Goal: Register for event/course

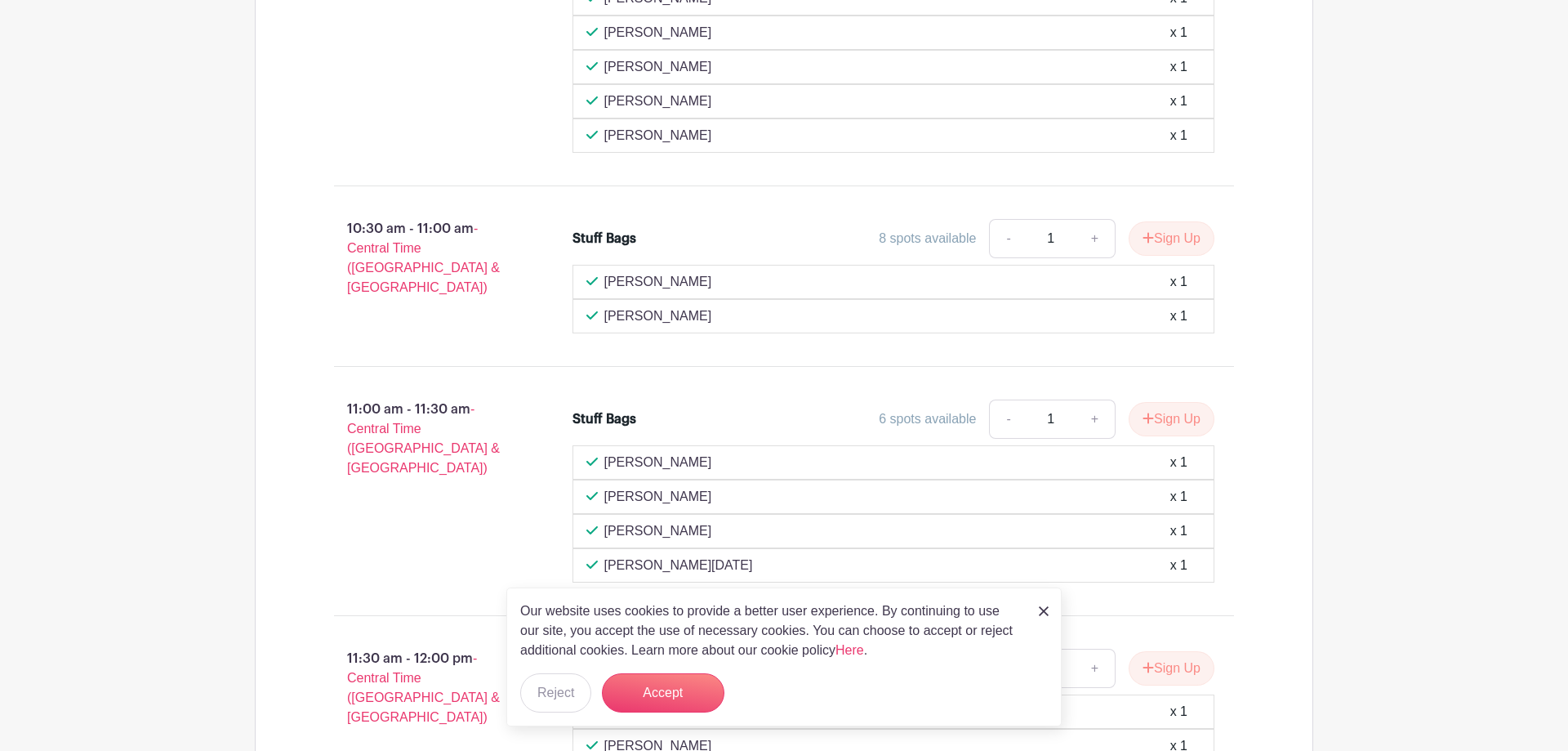
scroll to position [1584, 0]
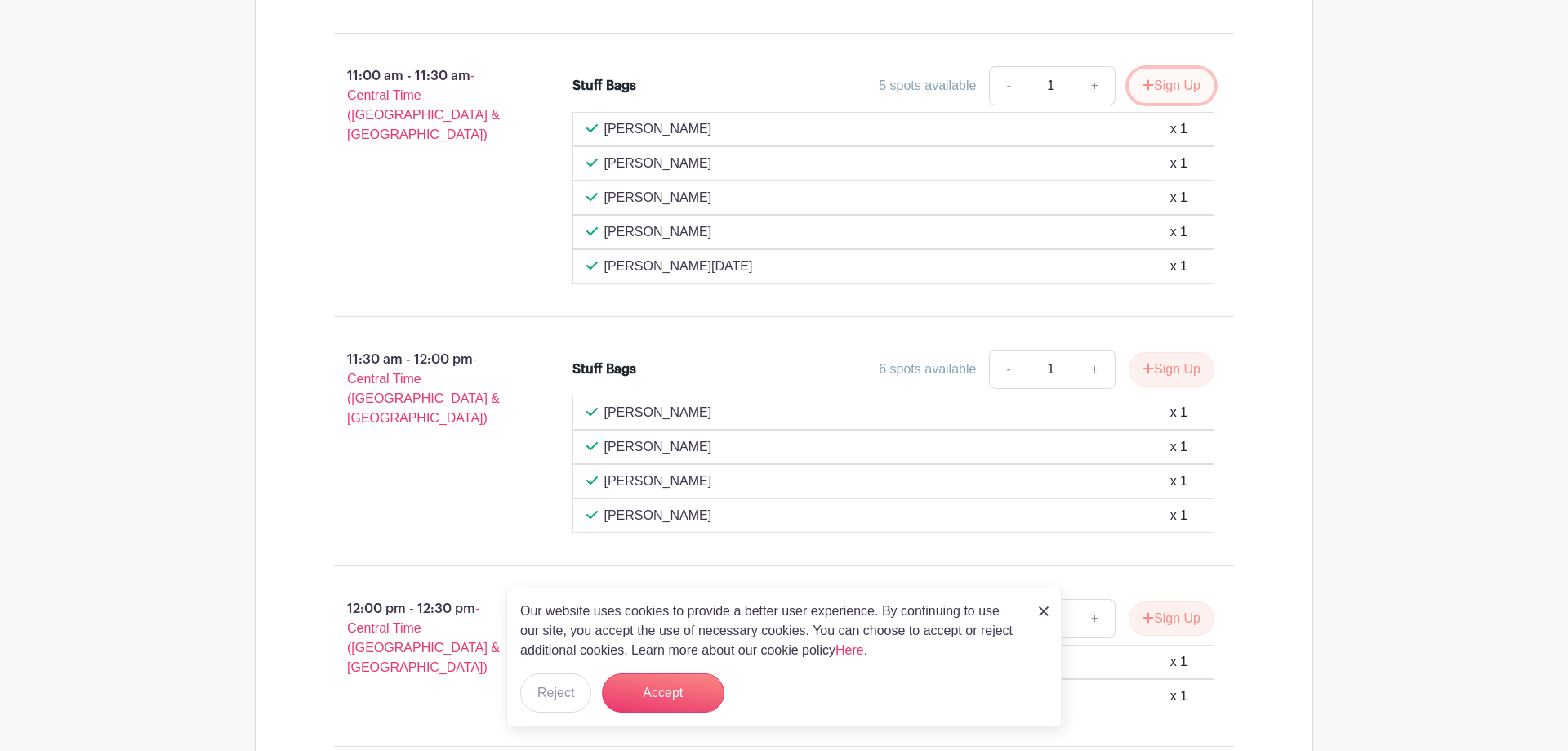
click at [1174, 84] on button "Sign Up" at bounding box center [1171, 85] width 85 height 34
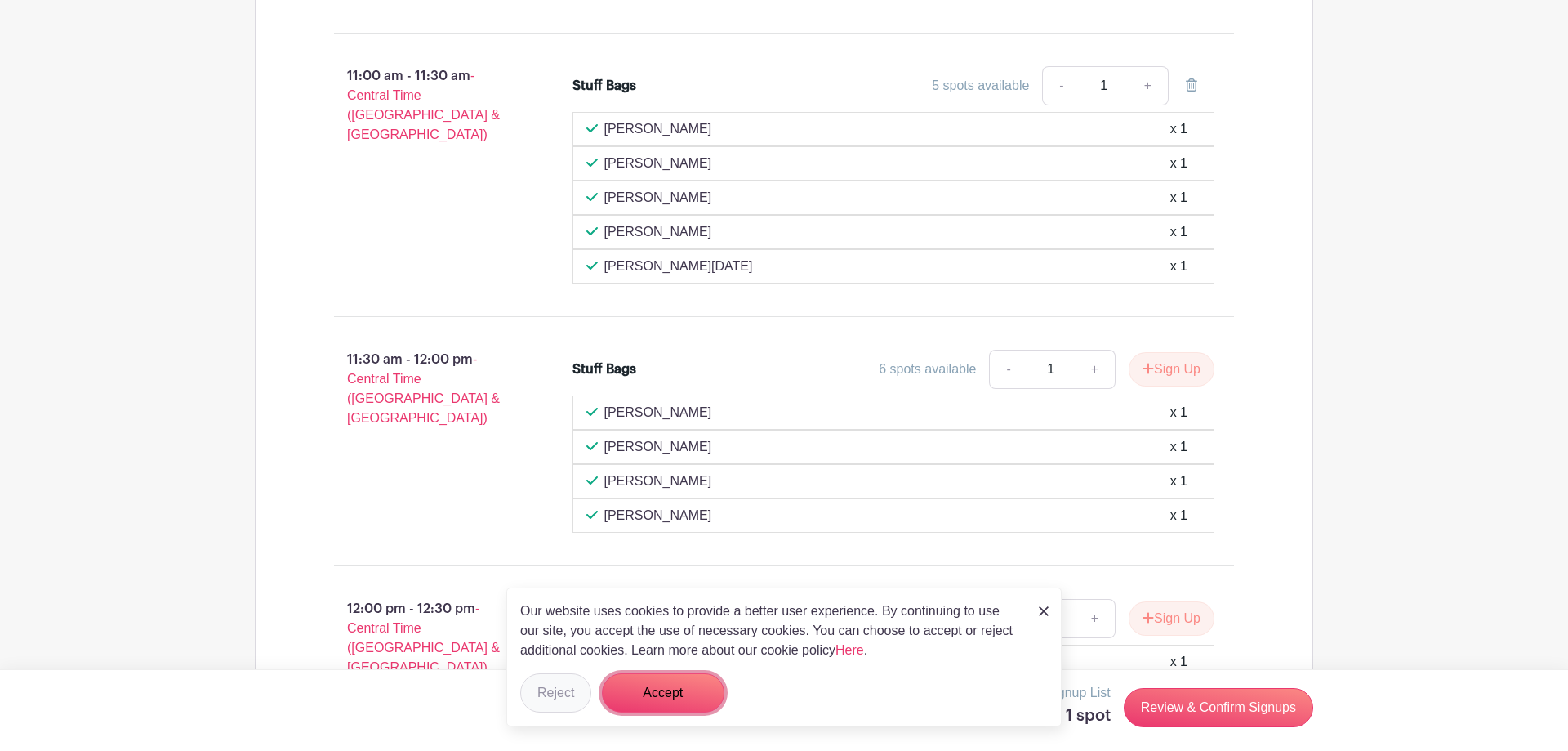
drag, startPoint x: 684, startPoint y: 692, endPoint x: 545, endPoint y: 690, distance: 139.0
click at [545, 690] on div "Our website uses cookies to provide a better user experience. By continuing to …" at bounding box center [784, 657] width 556 height 139
click at [545, 688] on button "Reject" at bounding box center [556, 692] width 71 height 39
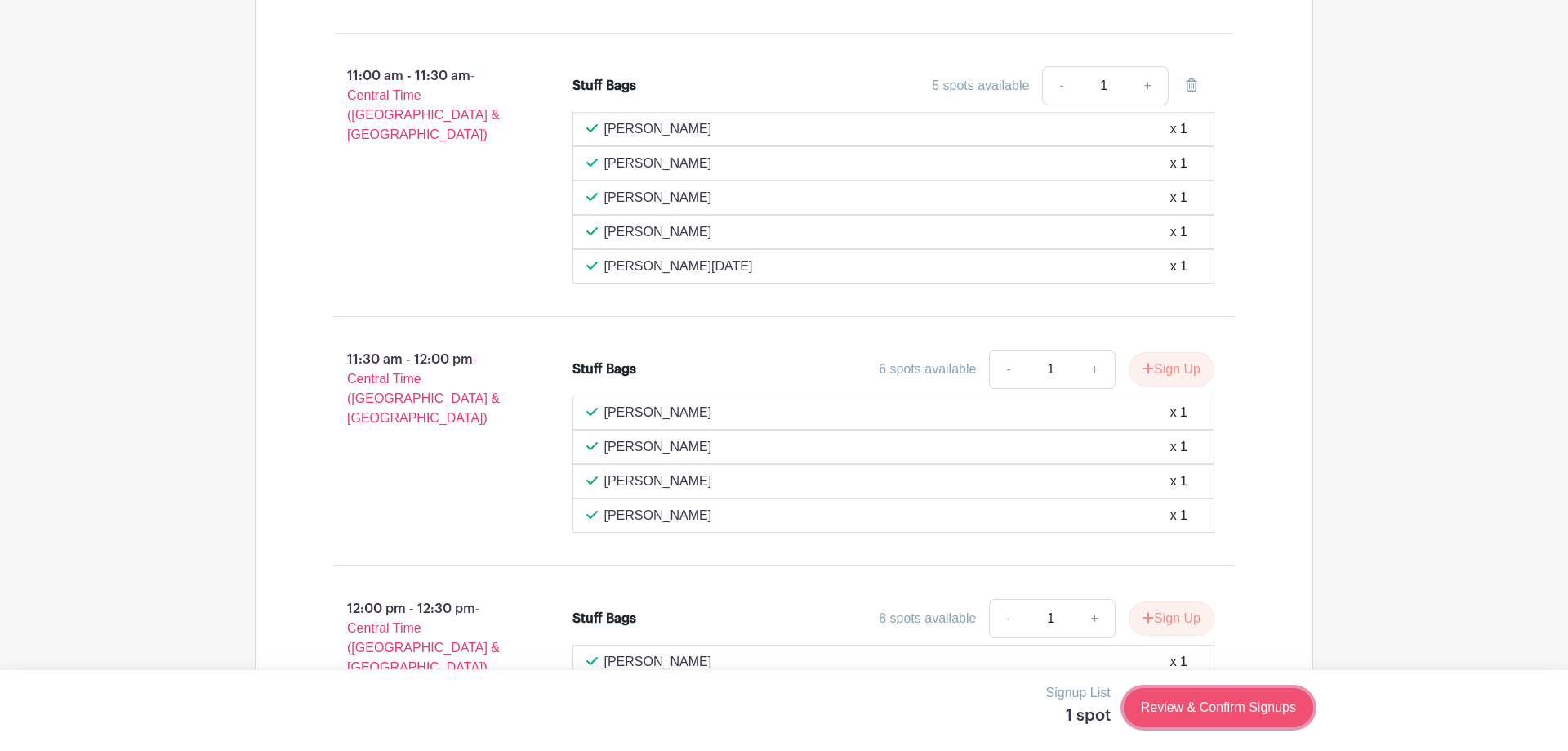
click at [1218, 710] on link "Review & Confirm Signups" at bounding box center [1218, 707] width 189 height 39
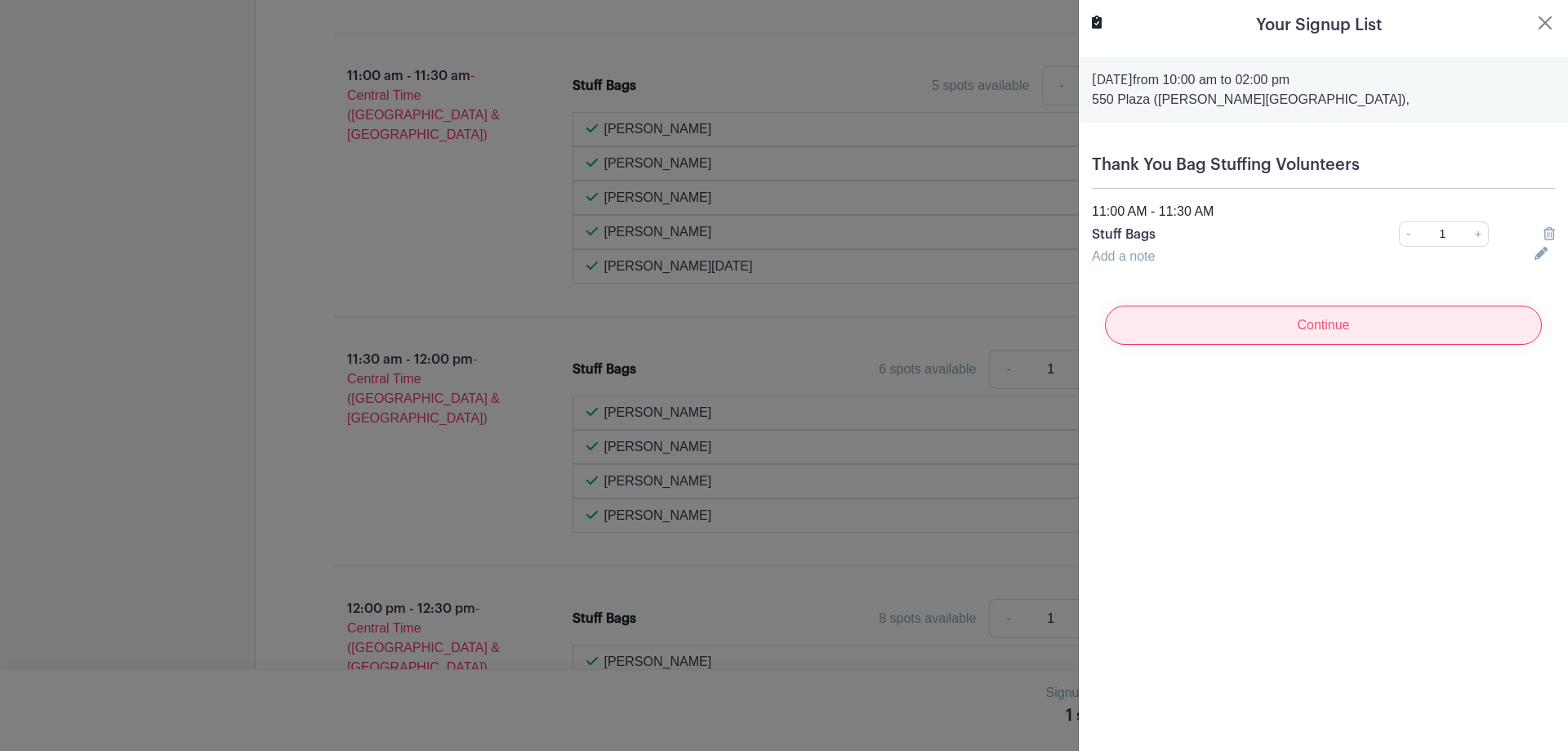
click at [1325, 326] on input "Continue" at bounding box center [1324, 325] width 437 height 39
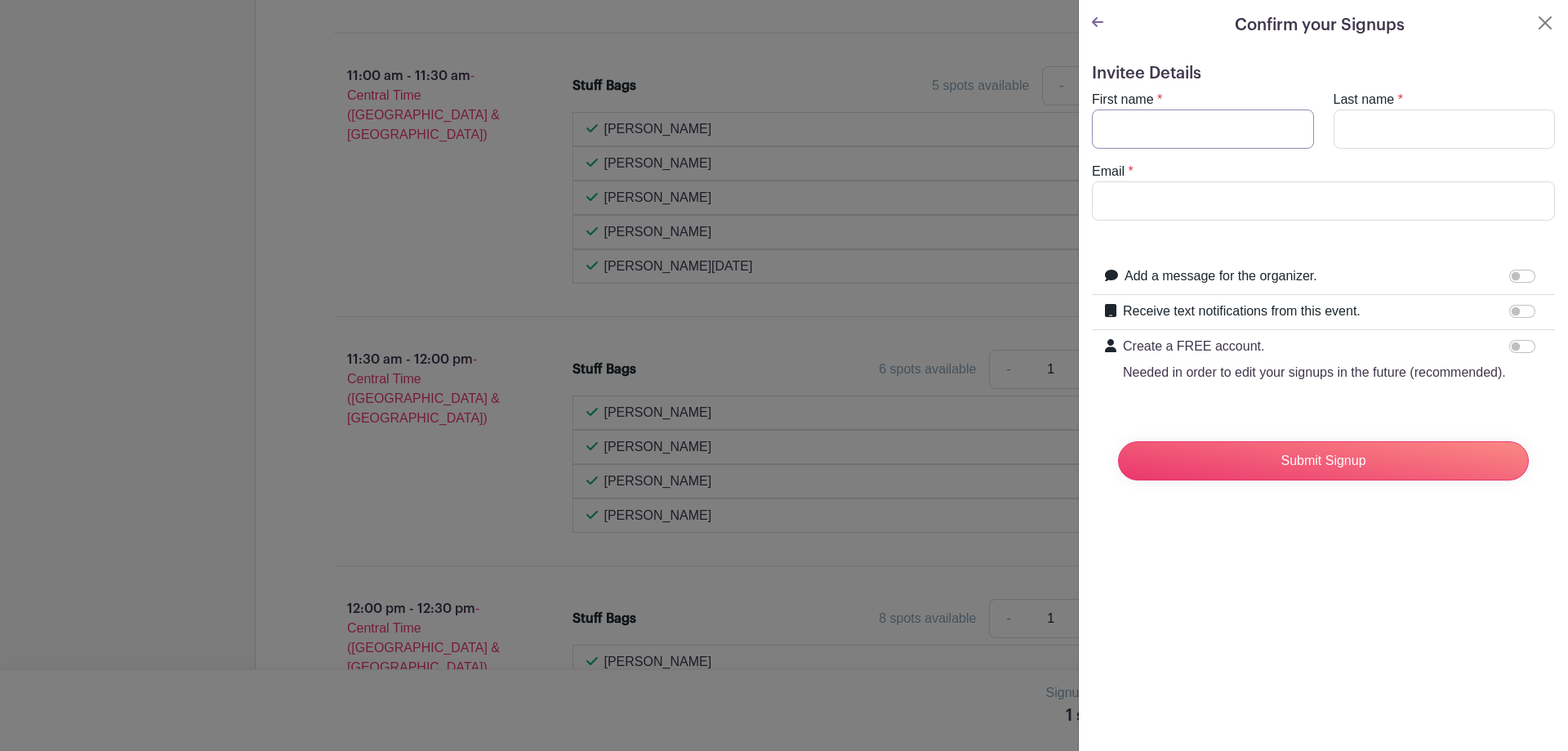
click at [1179, 113] on input "First name" at bounding box center [1202, 129] width 222 height 39
type input "[PERSON_NAME]"
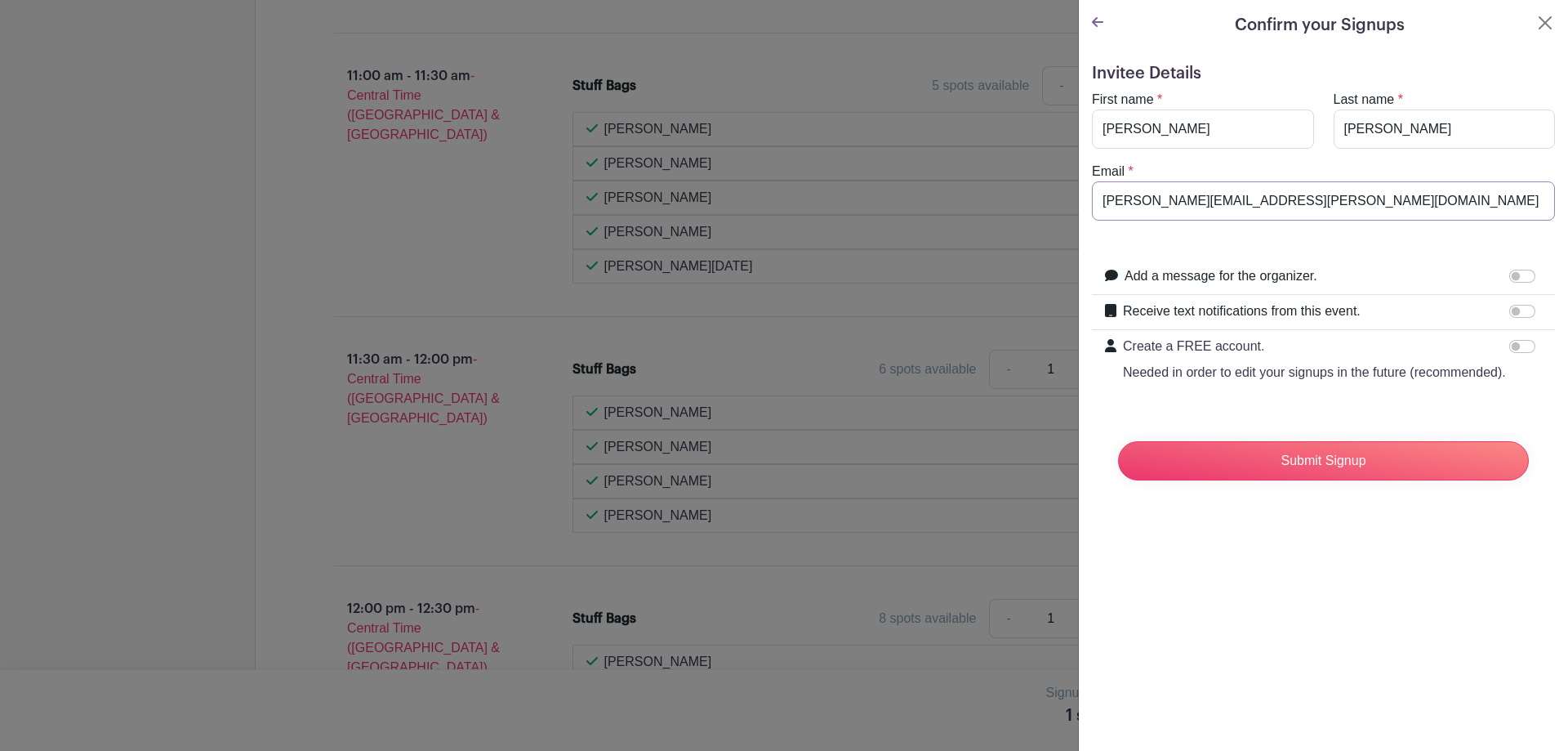
type input "[PERSON_NAME][EMAIL_ADDRESS][PERSON_NAME][DOMAIN_NAME]"
click at [1289, 562] on div "Confirm your Signups Invitee Details First name * [PERSON_NAME] Last name * [PE…" at bounding box center [1323, 375] width 490 height 751
click at [1297, 460] on input "Submit Signup" at bounding box center [1323, 460] width 411 height 39
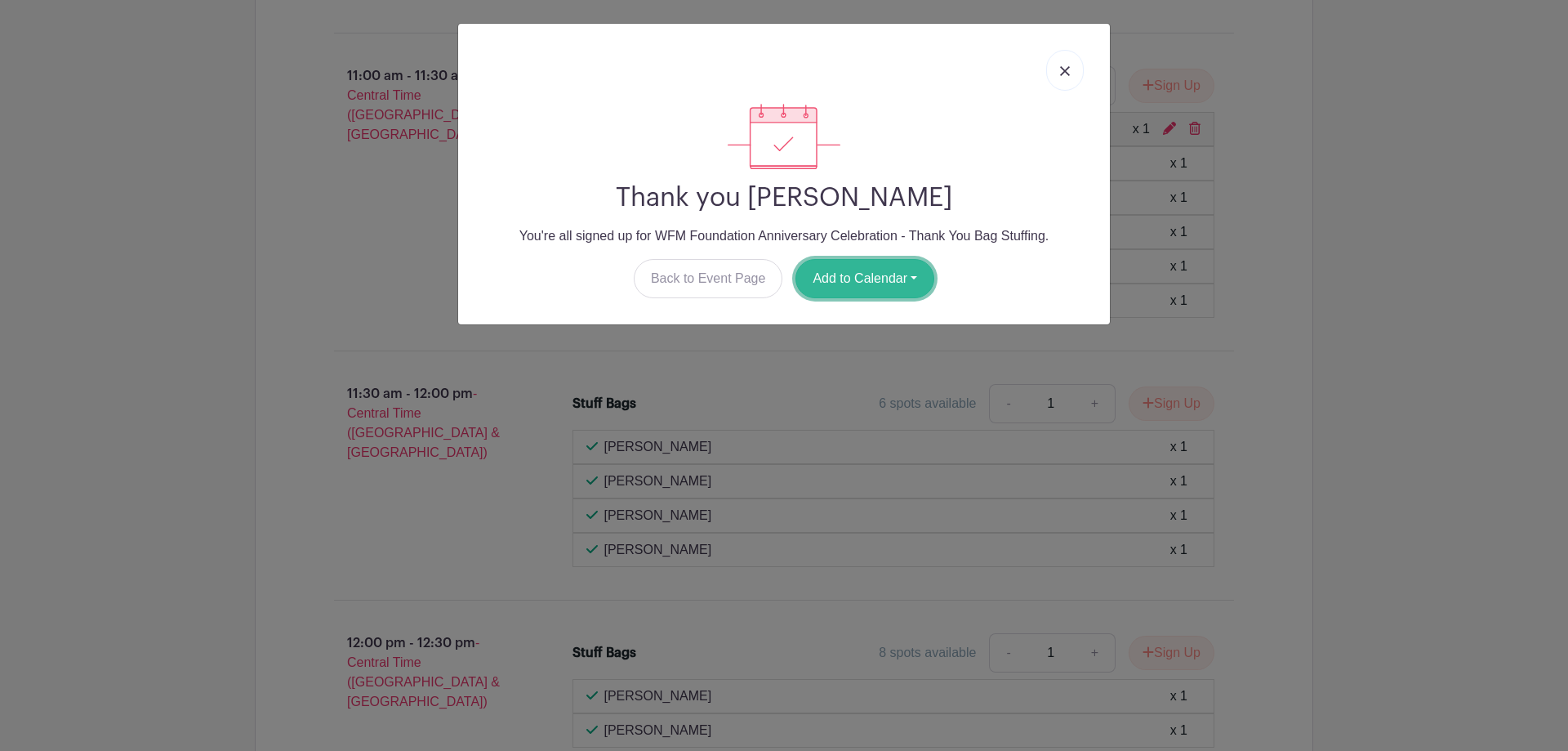
click at [858, 280] on button "Add to Calendar" at bounding box center [865, 278] width 139 height 39
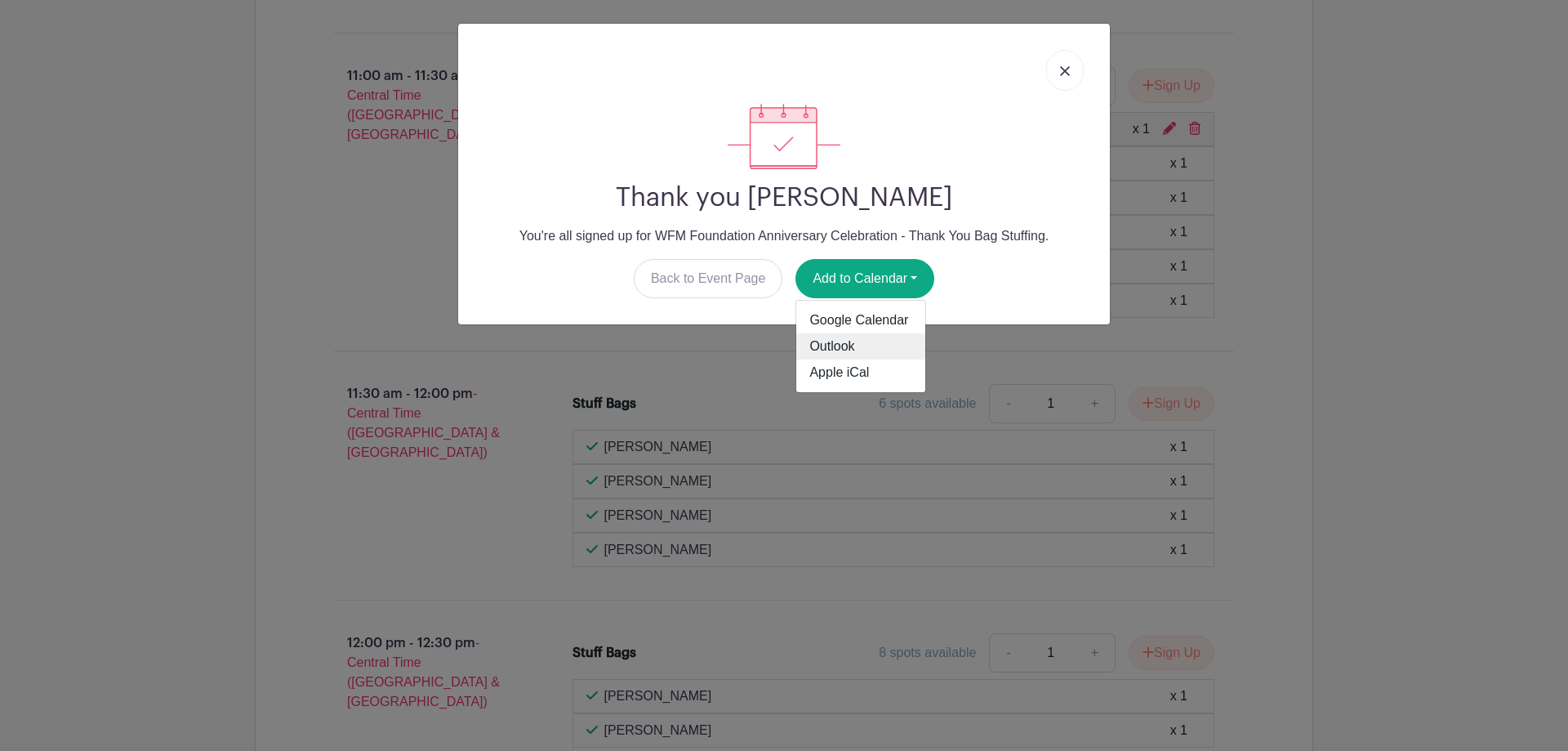
click at [876, 354] on link "Outlook" at bounding box center [861, 346] width 129 height 26
click at [1060, 75] on img at bounding box center [1065, 71] width 10 height 10
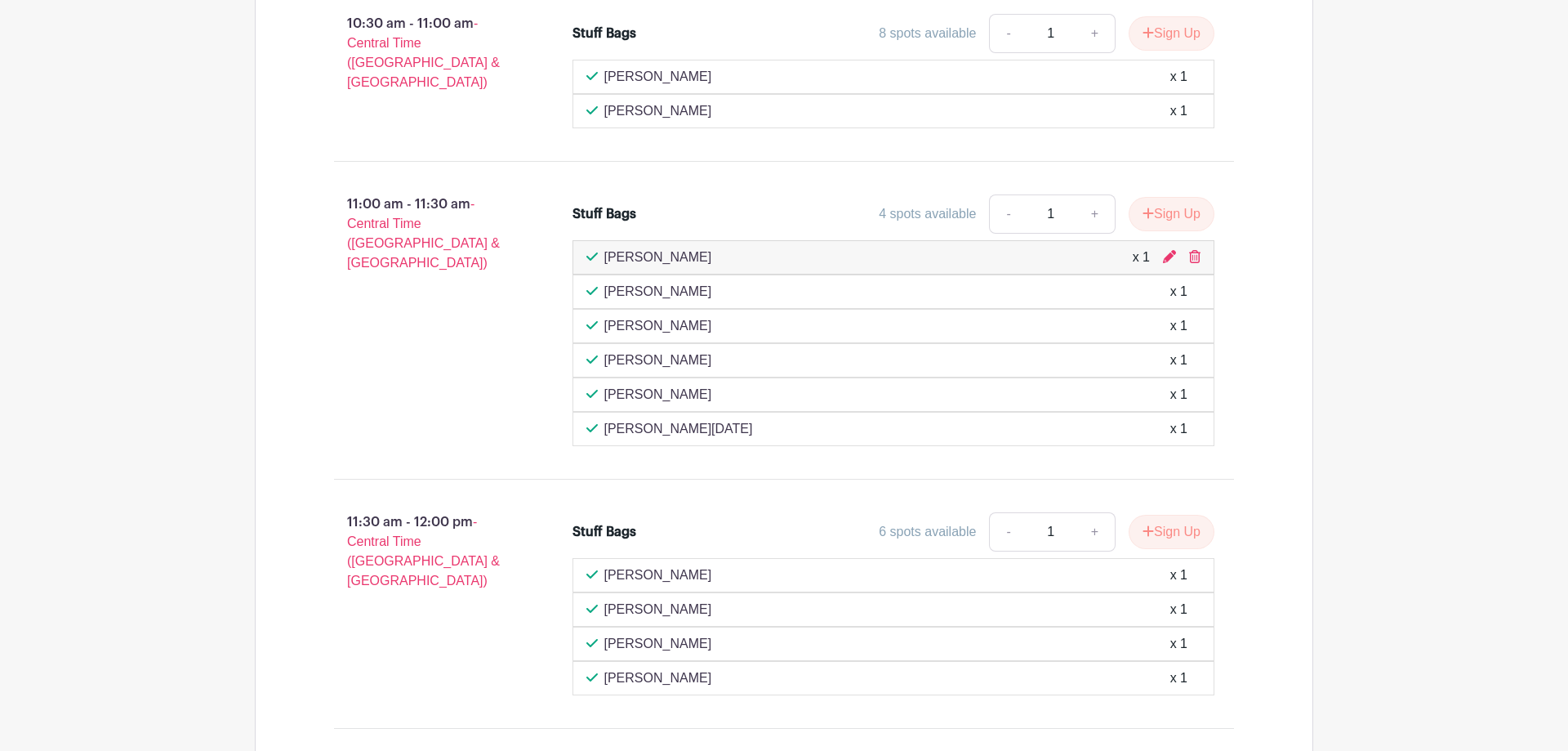
scroll to position [1417, 0]
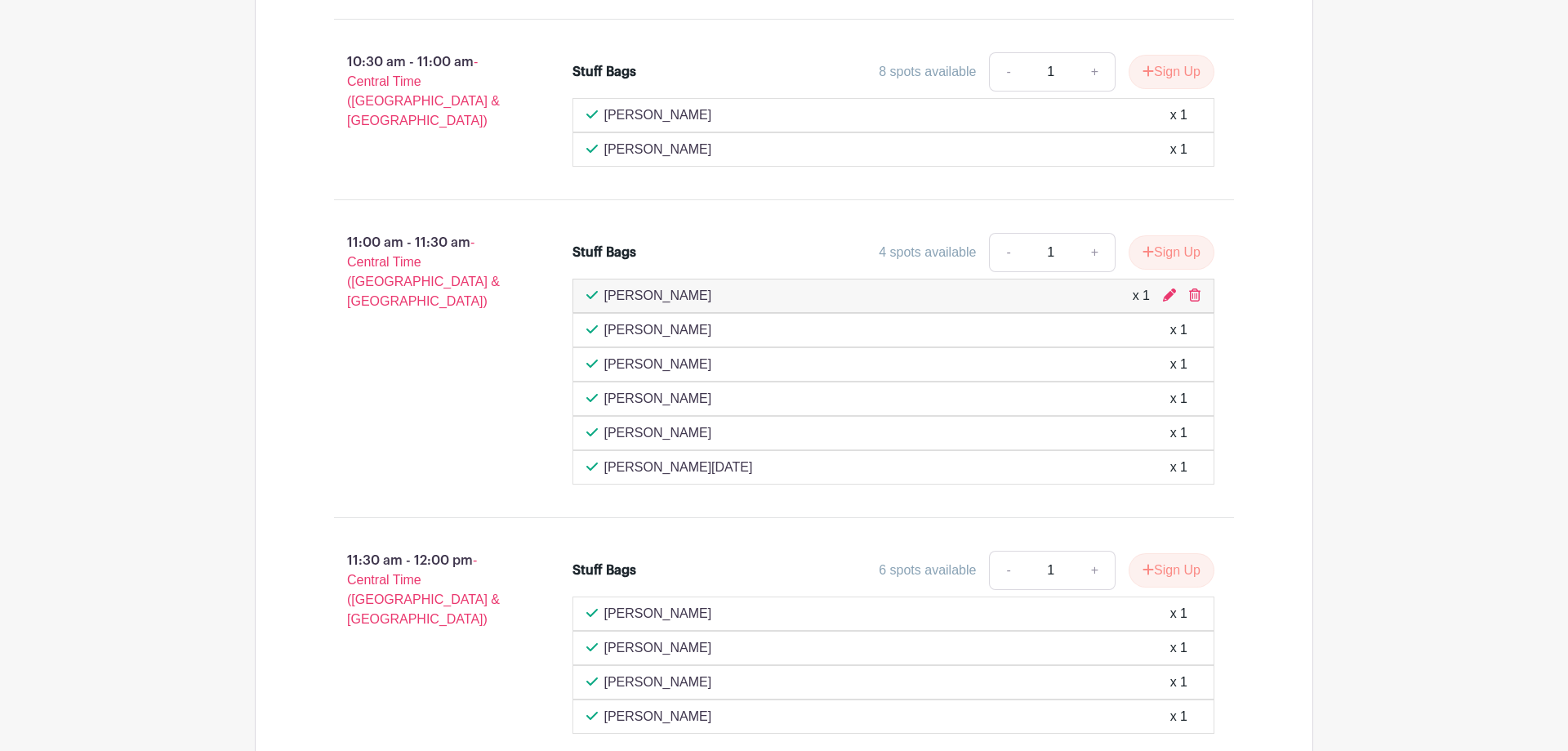
click at [133, 380] on main "Log In Sign Up for Free Whole Foods Market Foundation WFM Foundation Anniversar…" at bounding box center [784, 114] width 1568 height 3063
